Goal: Entertainment & Leisure: Consume media (video, audio)

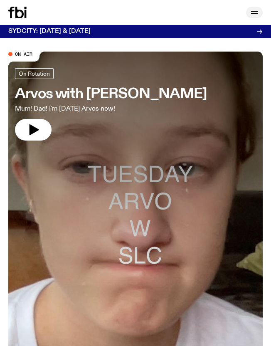
click at [255, 10] on icon "button" at bounding box center [255, 12] width 10 height 10
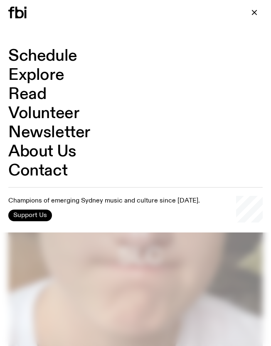
click at [33, 214] on span "Support Us" at bounding box center [30, 215] width 34 height 7
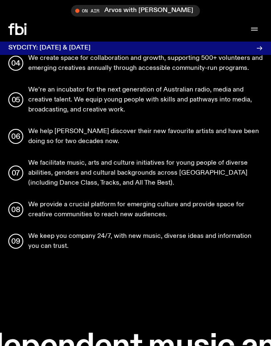
scroll to position [1019, 0]
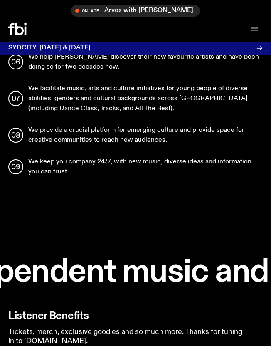
click at [20, 22] on div "Schedule Explore Read Volunteer Newsletter On Air Arvos with [PERSON_NAME] Tune…" at bounding box center [135, 29] width 271 height 25
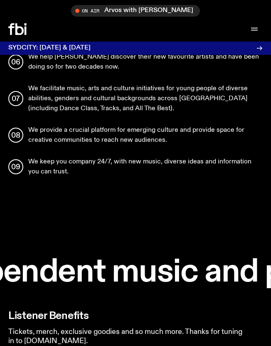
click at [21, 30] on icon at bounding box center [17, 29] width 18 height 12
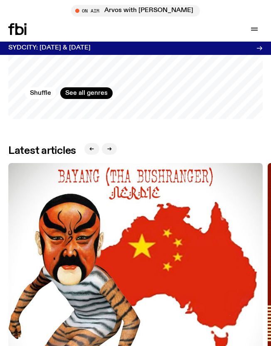
scroll to position [1092, 0]
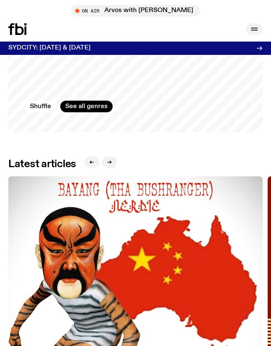
click at [255, 29] on icon "button" at bounding box center [255, 29] width 10 height 10
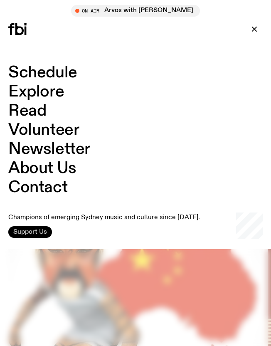
click at [38, 228] on span "Support Us" at bounding box center [30, 231] width 34 height 7
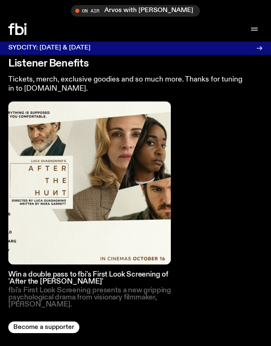
scroll to position [1271, 0]
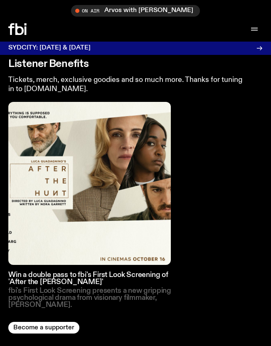
click at [51, 234] on img at bounding box center [89, 183] width 163 height 163
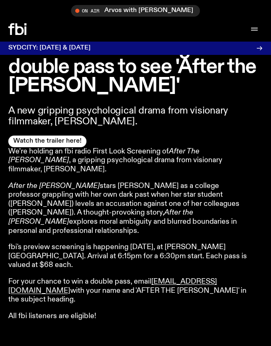
scroll to position [245, 0]
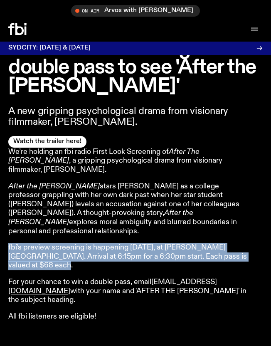
drag, startPoint x: 64, startPoint y: 255, endPoint x: 11, endPoint y: 230, distance: 58.2
click at [11, 230] on article "We’re holding an fbi radio First Look Screening of After The [PERSON_NAME] , a …" at bounding box center [128, 235] width 240 height 174
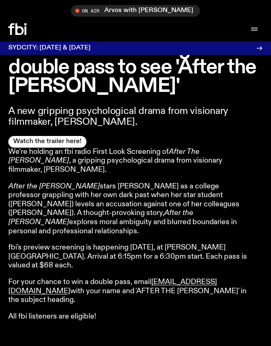
click at [43, 253] on p "fbi's preview screening is happening [DATE], at [PERSON_NAME][GEOGRAPHIC_DATA].…" at bounding box center [128, 256] width 240 height 27
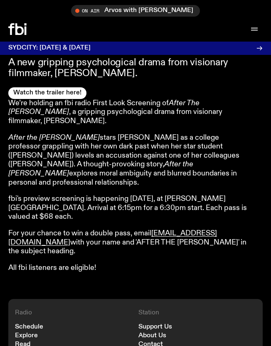
scroll to position [266, 0]
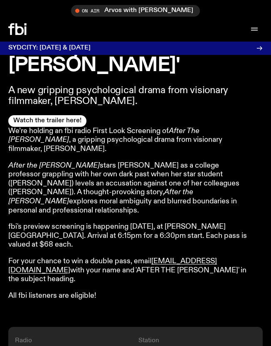
drag, startPoint x: 197, startPoint y: 198, endPoint x: 51, endPoint y: 148, distance: 154.1
click at [51, 148] on article "We’re holding an fbi radio First Look Screening of After The [PERSON_NAME] , a …" at bounding box center [128, 214] width 240 height 174
